Goal: Task Accomplishment & Management: Complete application form

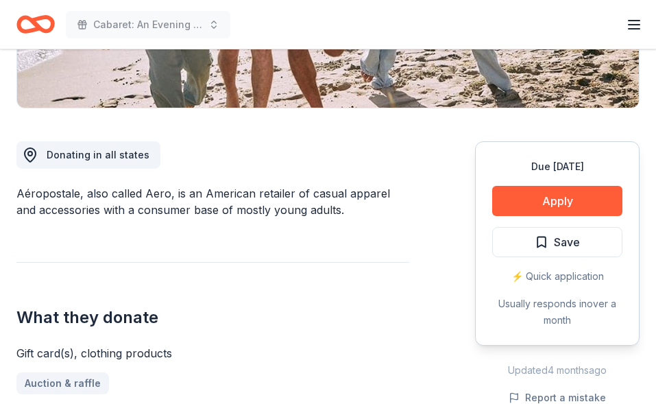
scroll to position [286, 0]
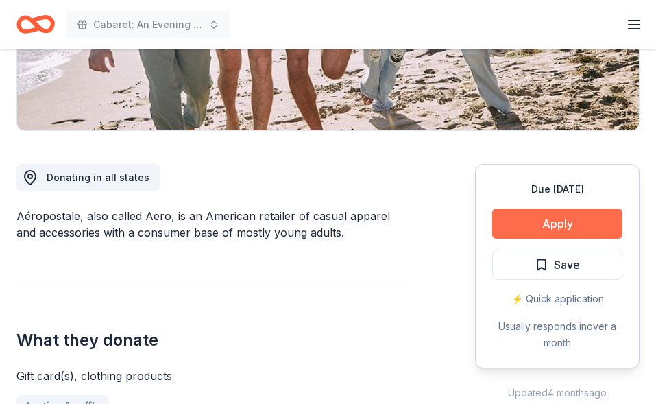
click at [547, 233] on button "Apply" at bounding box center [557, 223] width 130 height 30
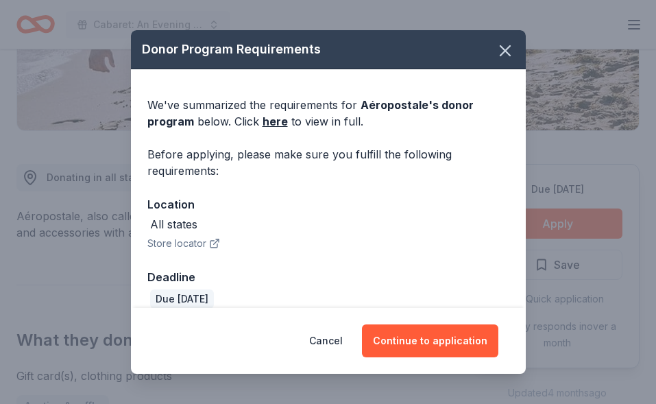
scroll to position [16, 0]
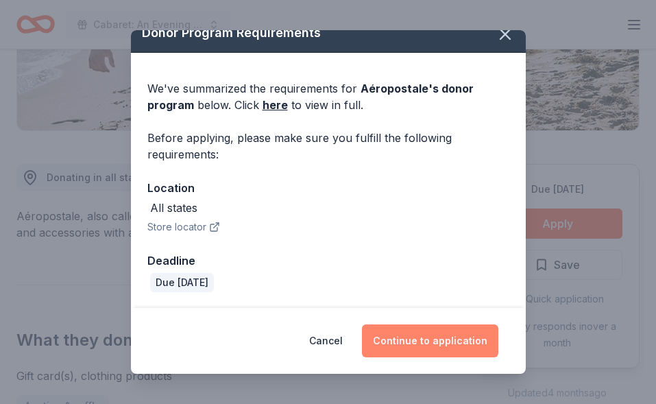
click at [434, 346] on button "Continue to application" at bounding box center [430, 340] width 136 height 33
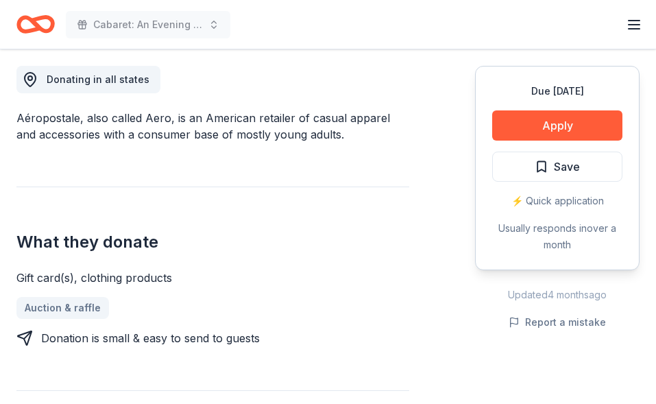
scroll to position [384, 0]
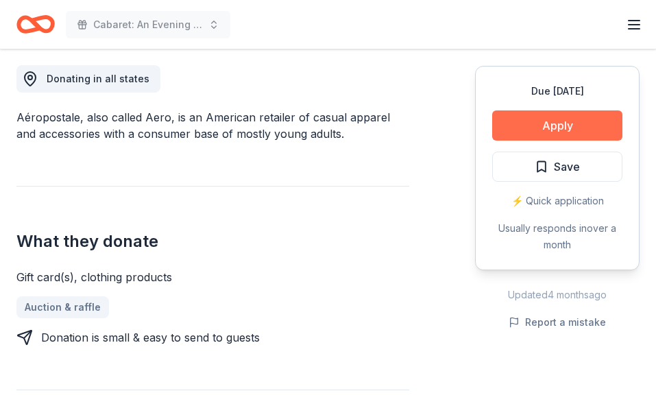
click at [575, 131] on button "Apply" at bounding box center [557, 125] width 130 height 30
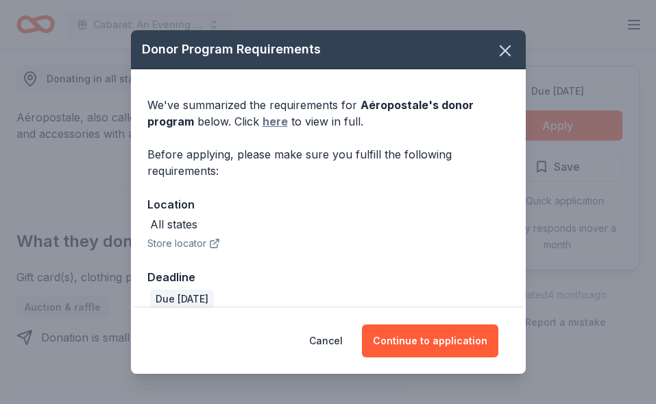
click at [274, 122] on link "here" at bounding box center [274, 121] width 25 height 16
click at [502, 50] on icon "button" at bounding box center [504, 50] width 19 height 19
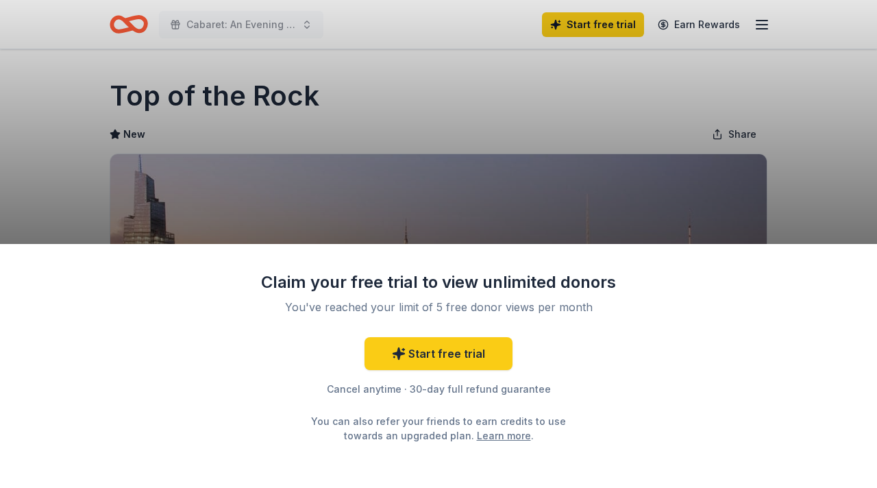
click at [813, 156] on div "Claim your free trial to view unlimited donors You've reached your limit of 5 f…" at bounding box center [438, 244] width 877 height 488
click at [495, 242] on div "Claim your free trial to view unlimited donors You've reached your limit of 5 f…" at bounding box center [438, 244] width 877 height 488
